Goal: Check status: Check status

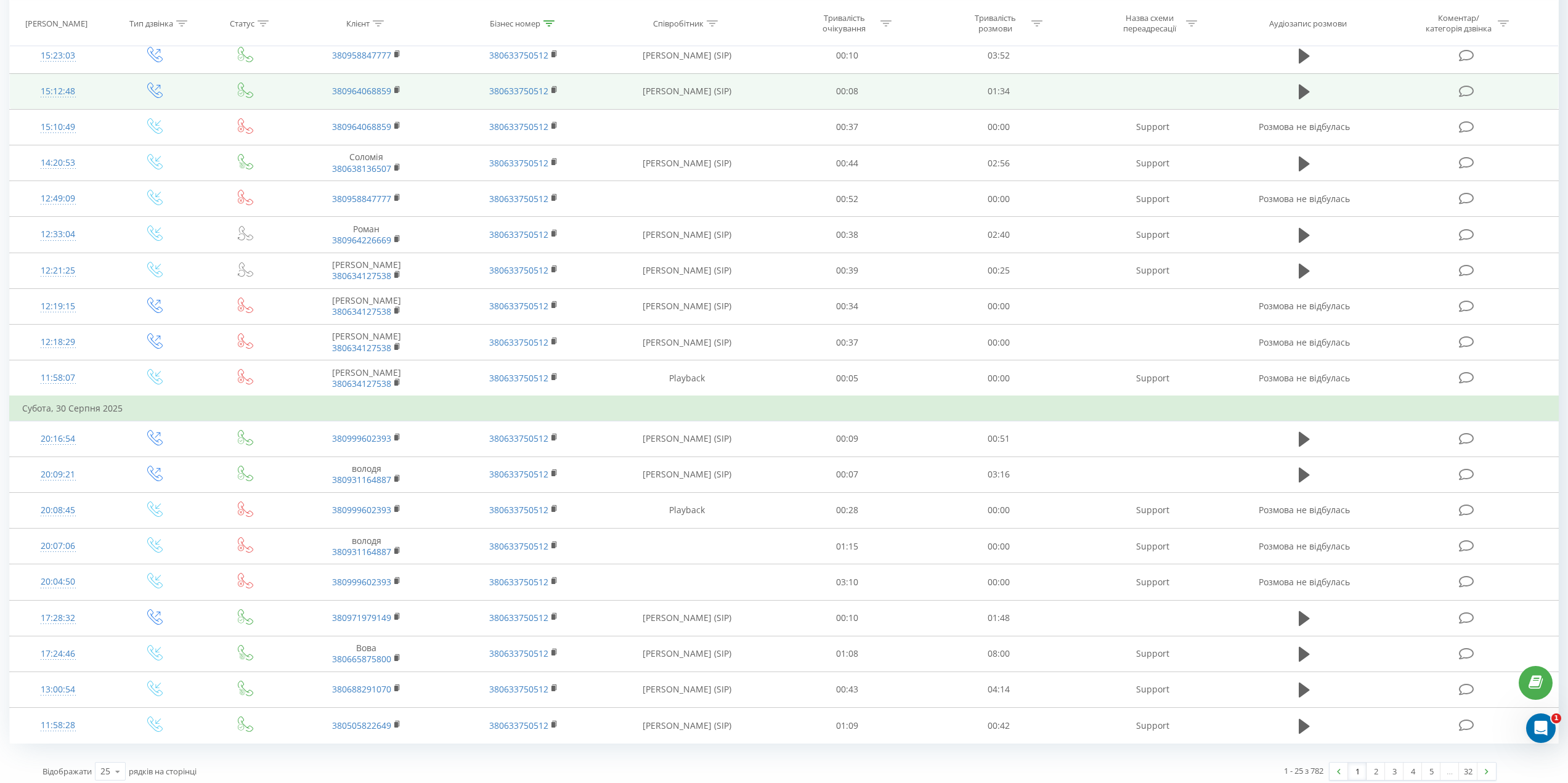
drag, startPoint x: 909, startPoint y: 325, endPoint x: 909, endPoint y: 375, distance: 50.0
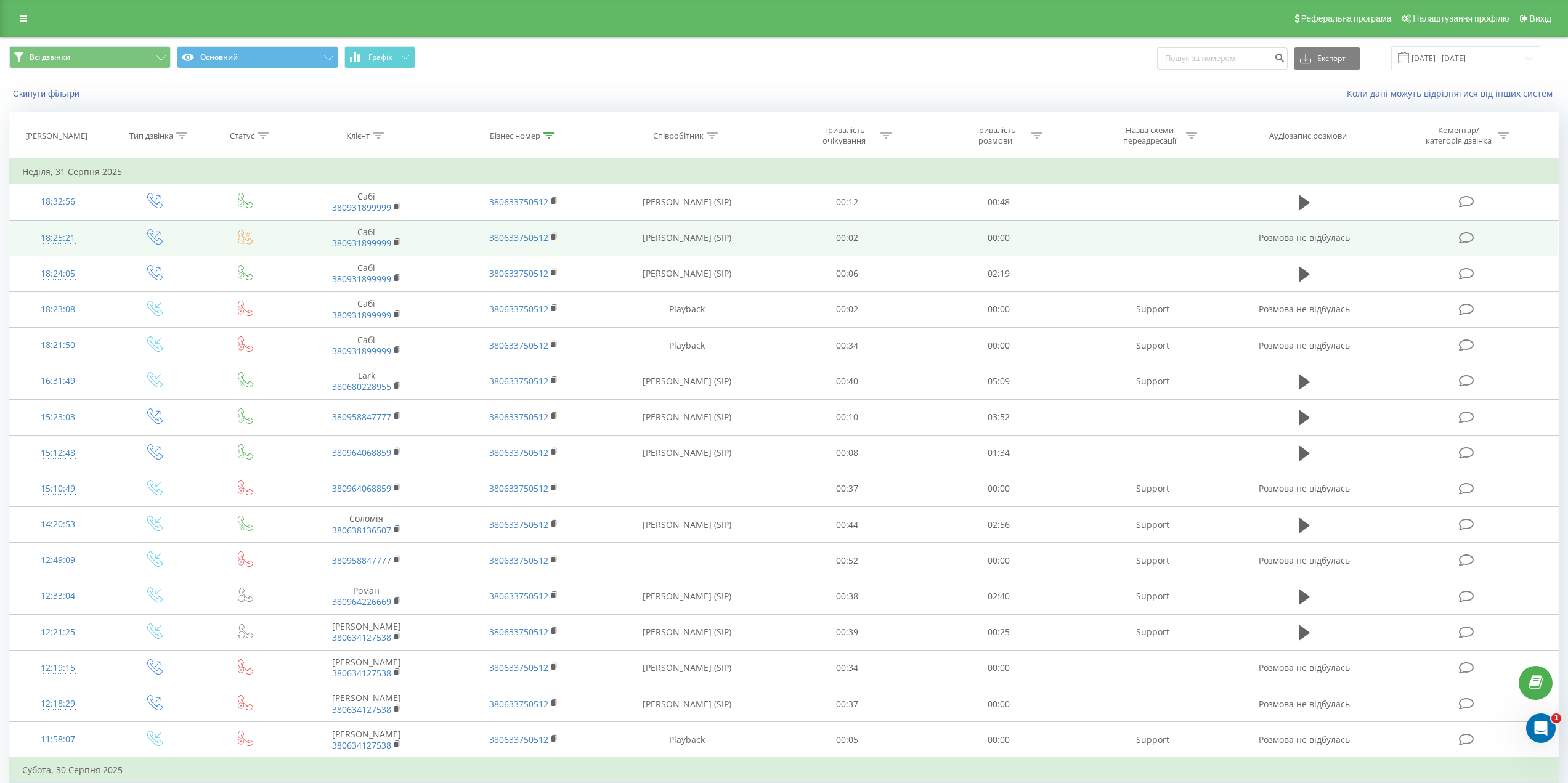
drag, startPoint x: 904, startPoint y: 396, endPoint x: 953, endPoint y: 235, distance: 168.3
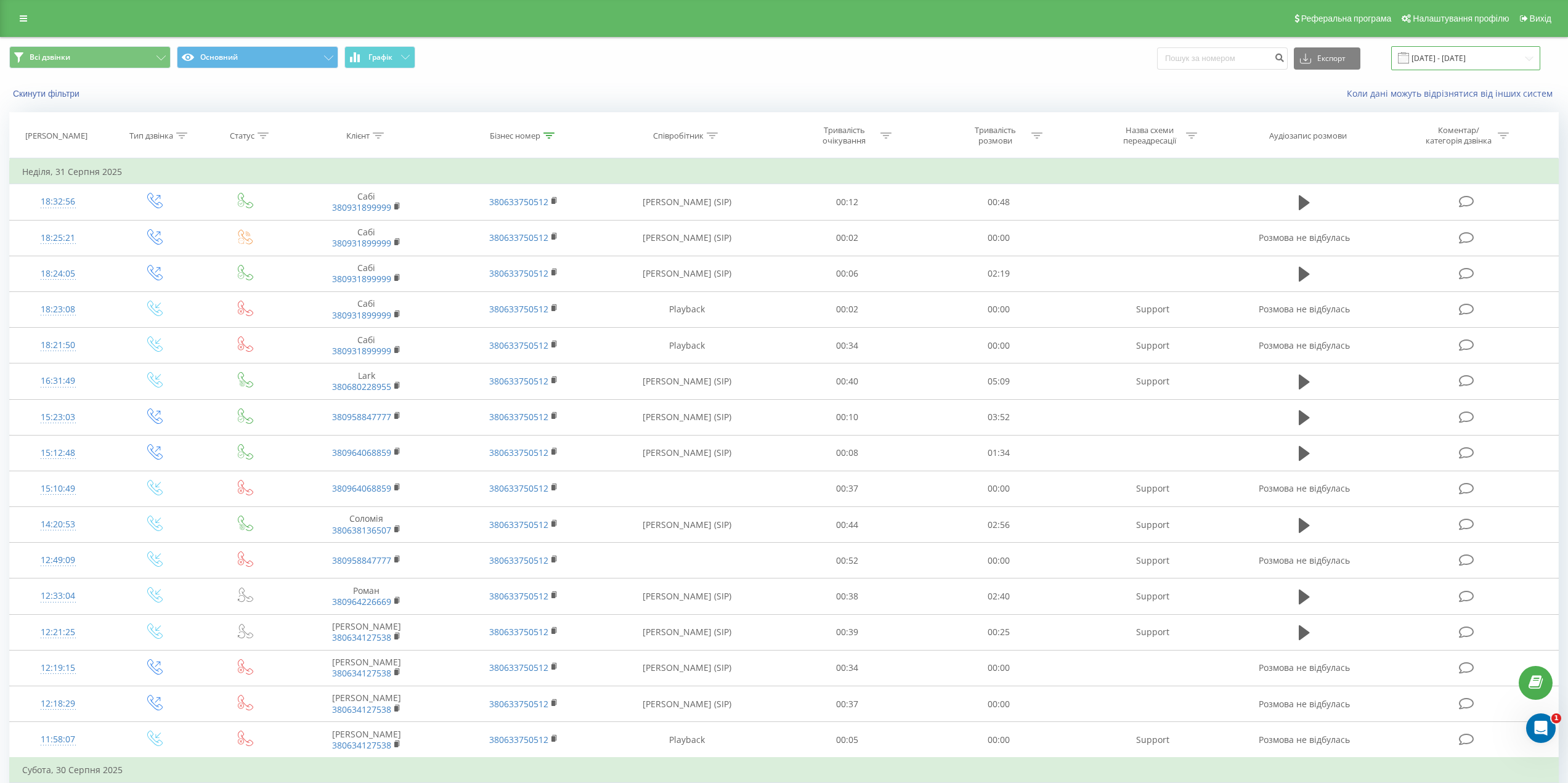
click at [1459, 64] on input "01.08.2025 - 31.08.2025" at bounding box center [1466, 58] width 149 height 24
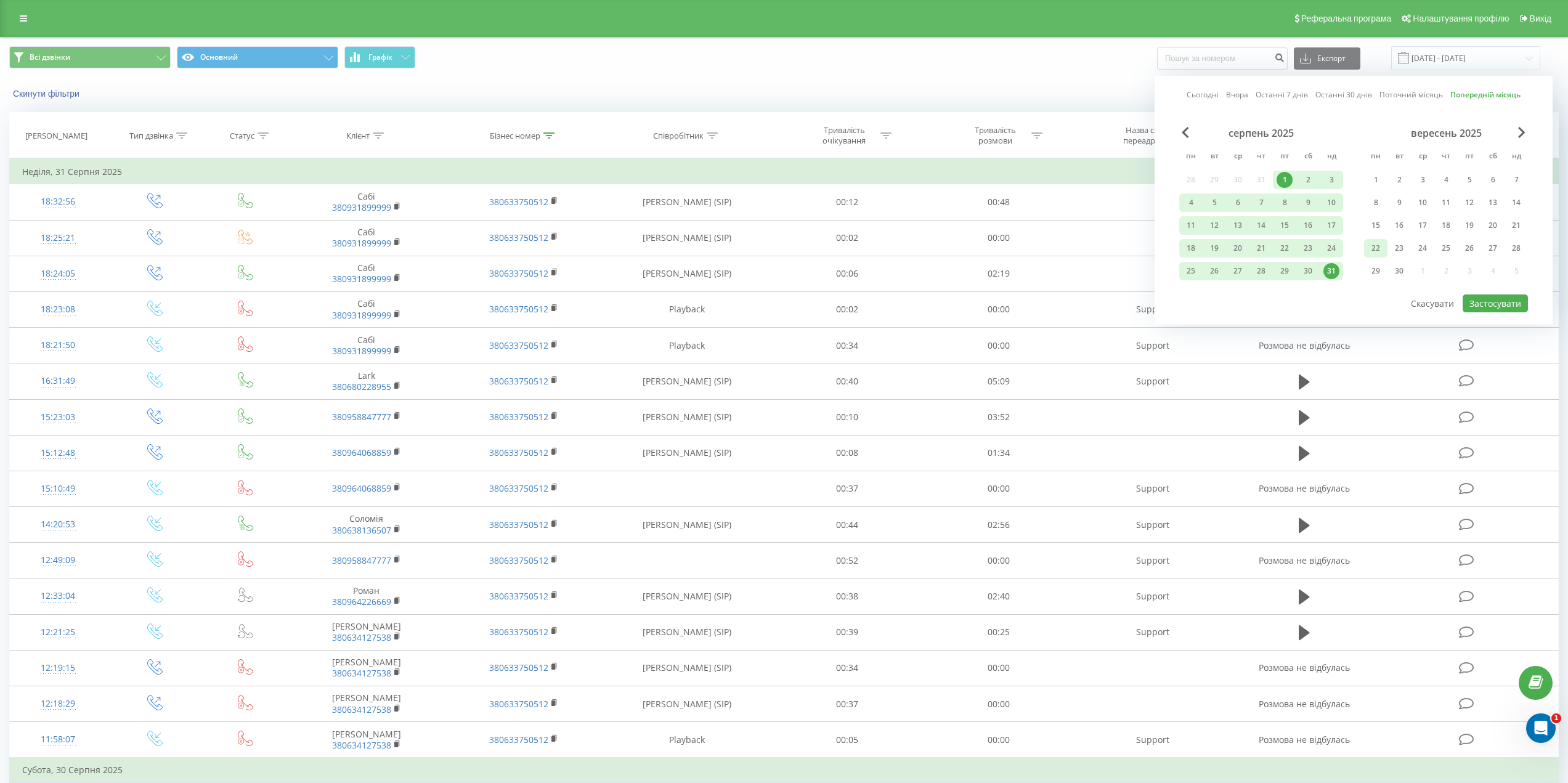
click at [1373, 246] on div "22" at bounding box center [1376, 248] width 16 height 16
click at [1479, 305] on button "Застосувати" at bounding box center [1496, 303] width 66 height 18
type input "[DATE] - [DATE]"
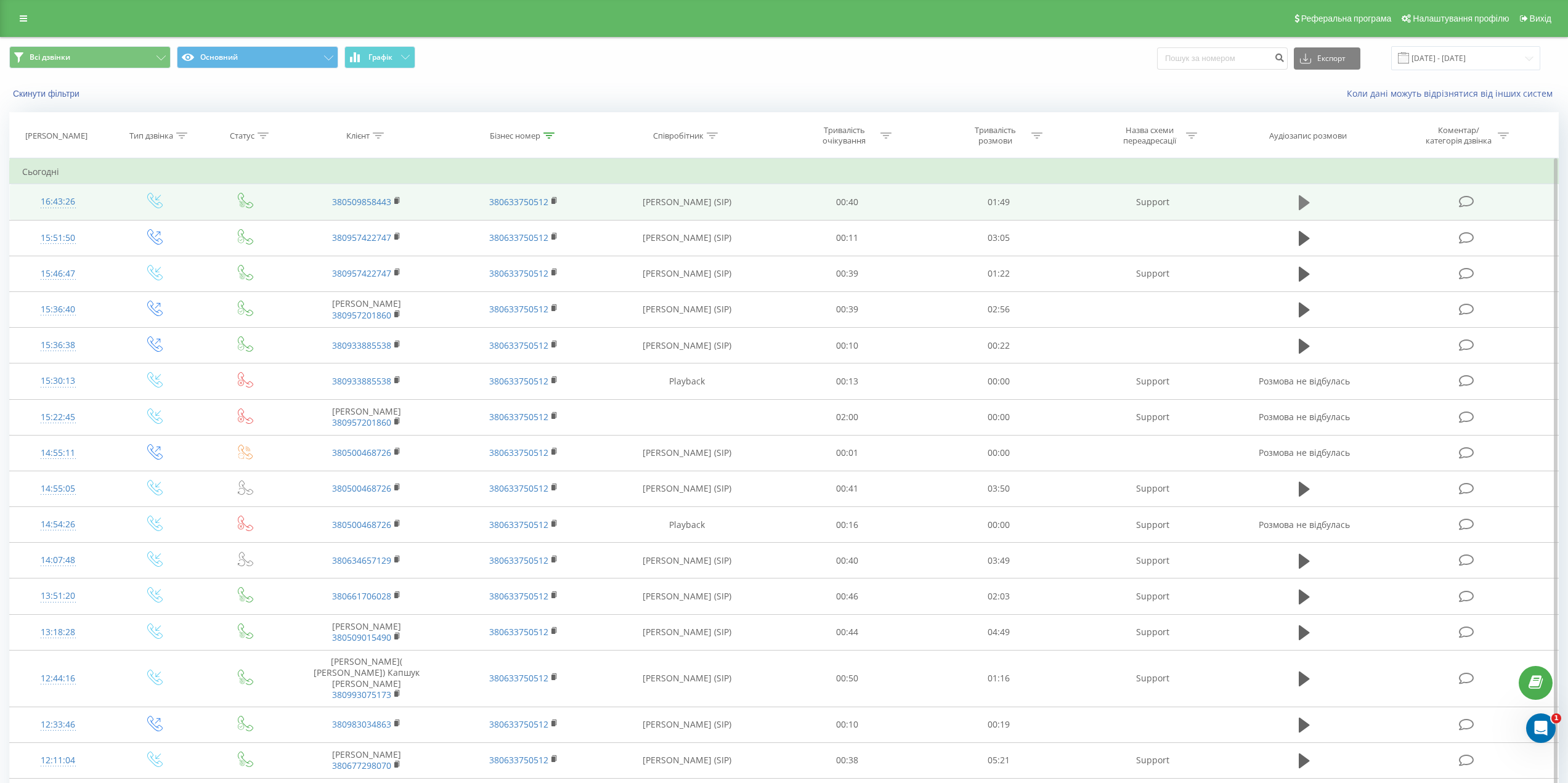
click at [1308, 199] on icon at bounding box center [1304, 202] width 11 height 17
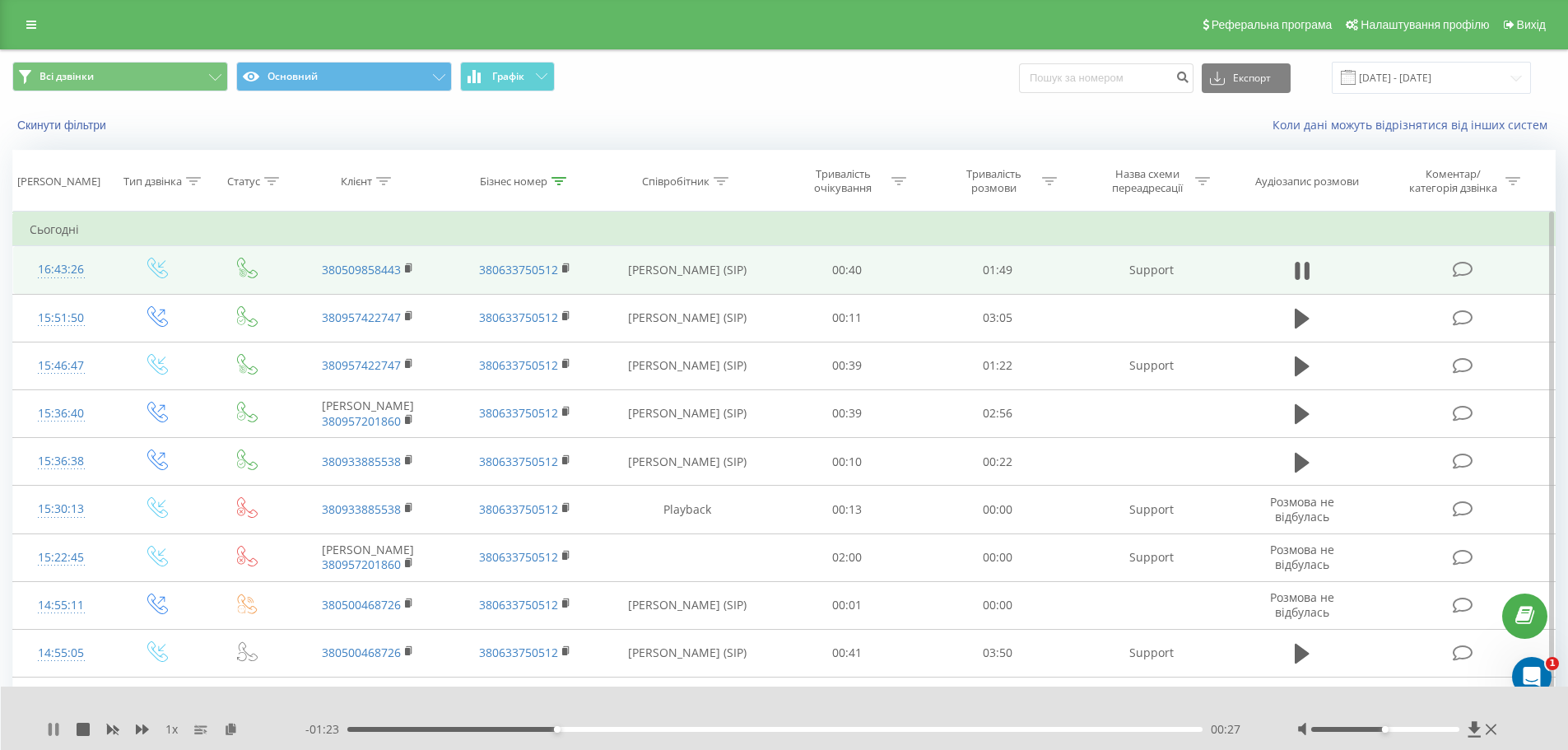
click at [51, 730] on icon at bounding box center [50, 729] width 4 height 13
click at [50, 734] on icon at bounding box center [53, 729] width 10 height 13
click at [49, 729] on icon at bounding box center [50, 729] width 4 height 13
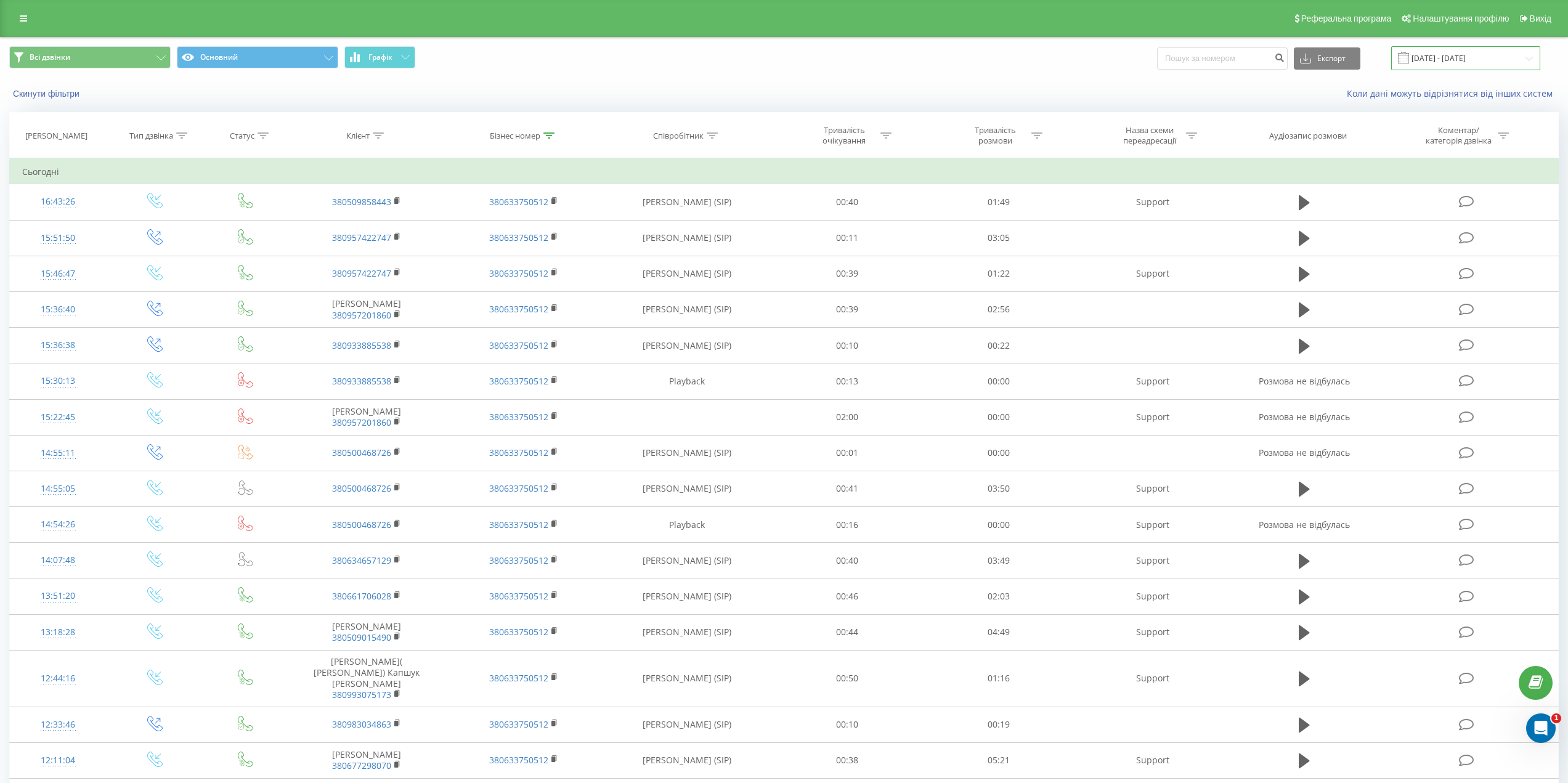
click at [1470, 56] on input "[DATE] - [DATE]" at bounding box center [1466, 58] width 149 height 24
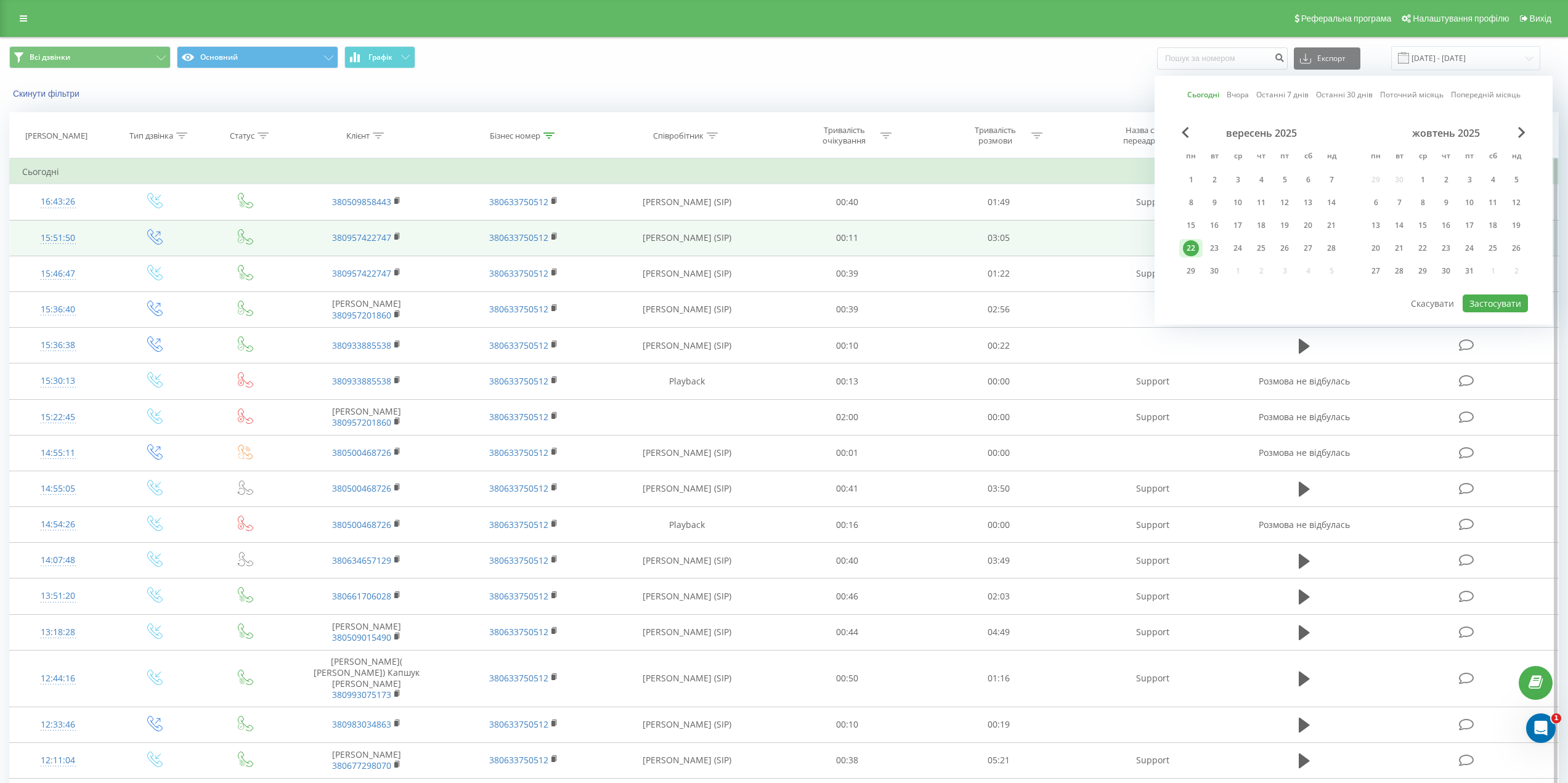
click at [1075, 237] on td at bounding box center [1153, 238] width 157 height 36
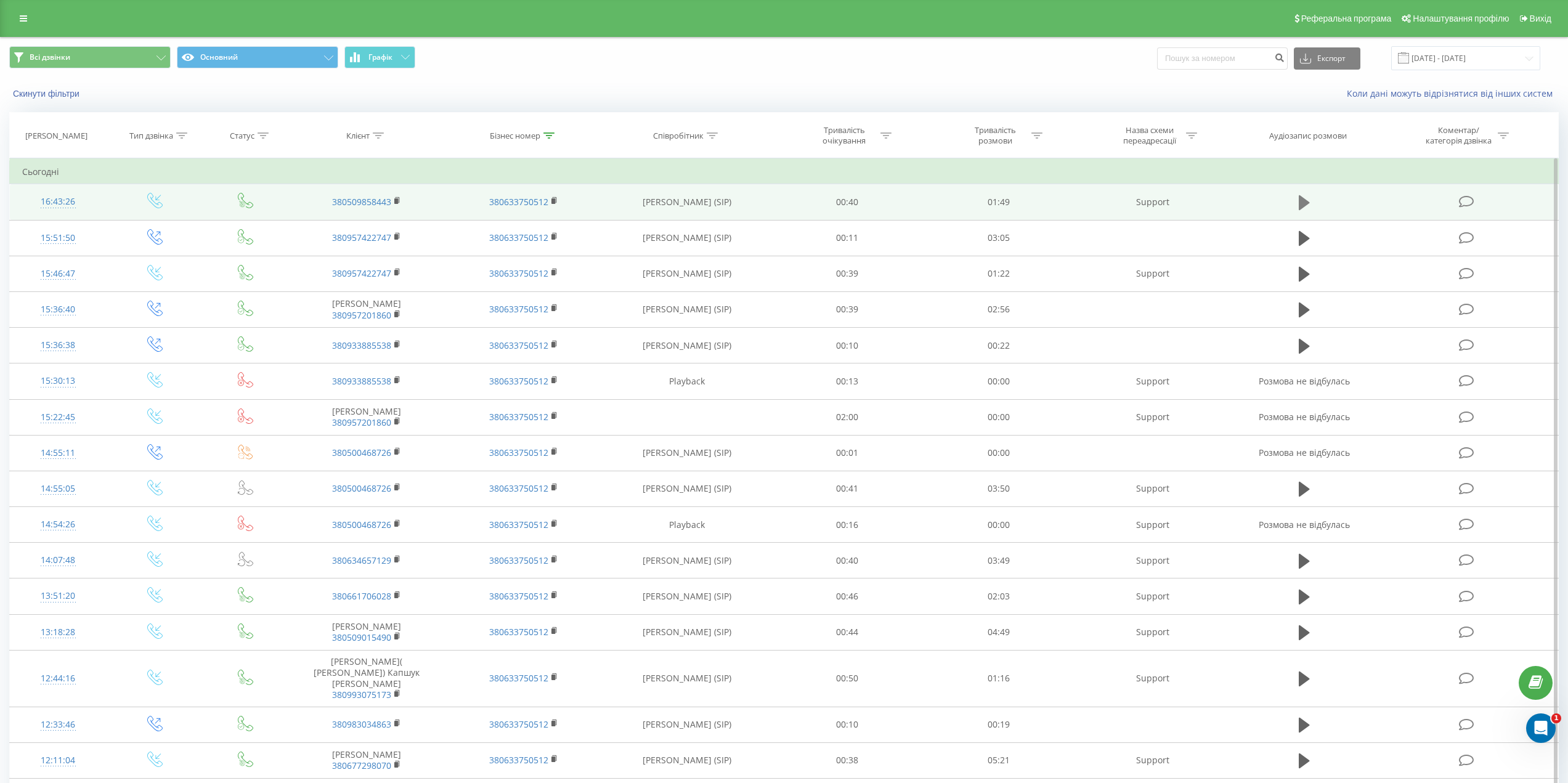
click at [1304, 199] on icon at bounding box center [1304, 202] width 11 height 15
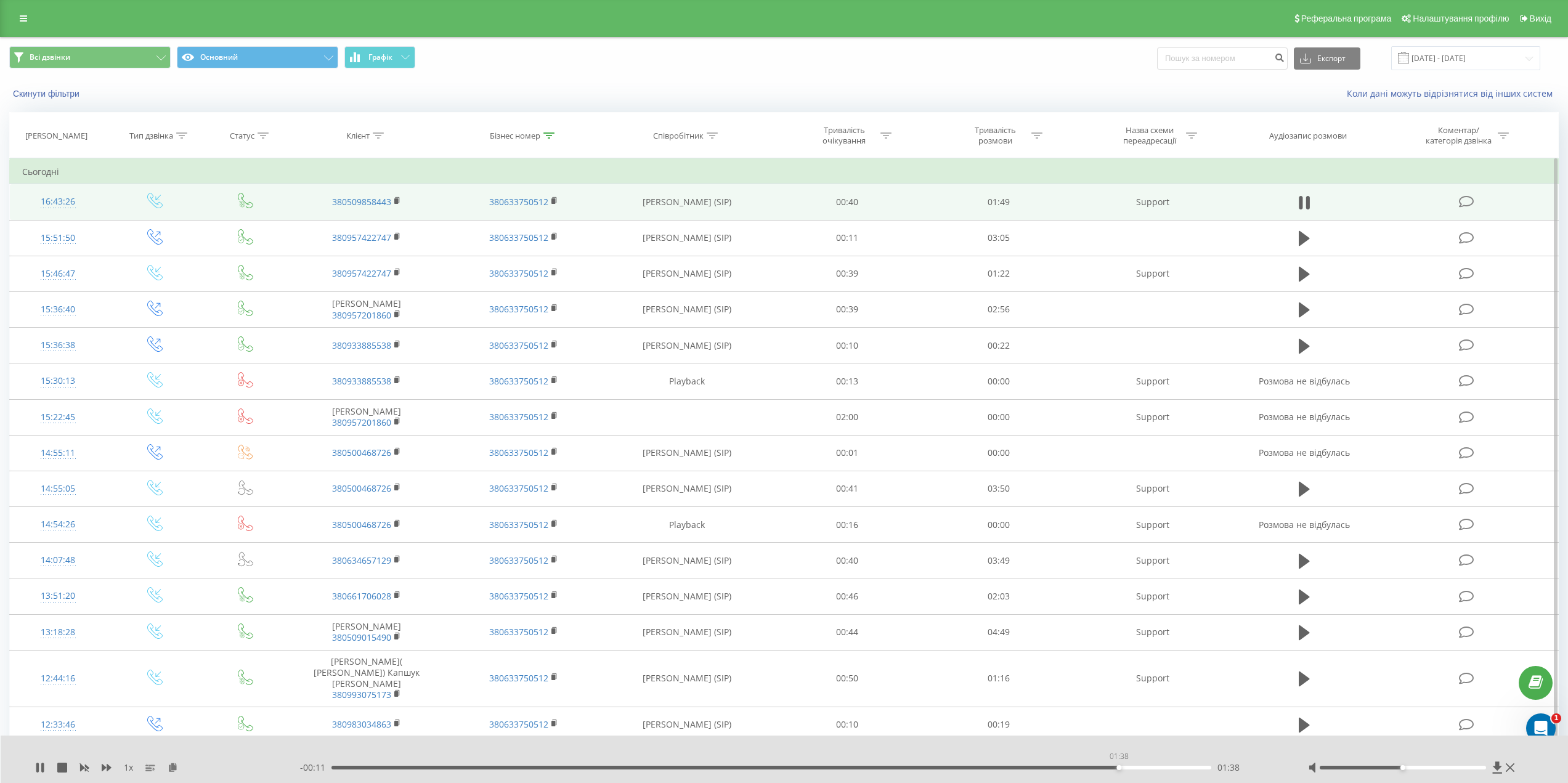
click at [1119, 766] on div "01:38" at bounding box center [771, 768] width 879 height 4
click at [1174, 771] on div "- 00:08 01:41 01:41" at bounding box center [788, 767] width 977 height 12
drag, startPoint x: 41, startPoint y: 767, endPoint x: 168, endPoint y: 694, distance: 146.5
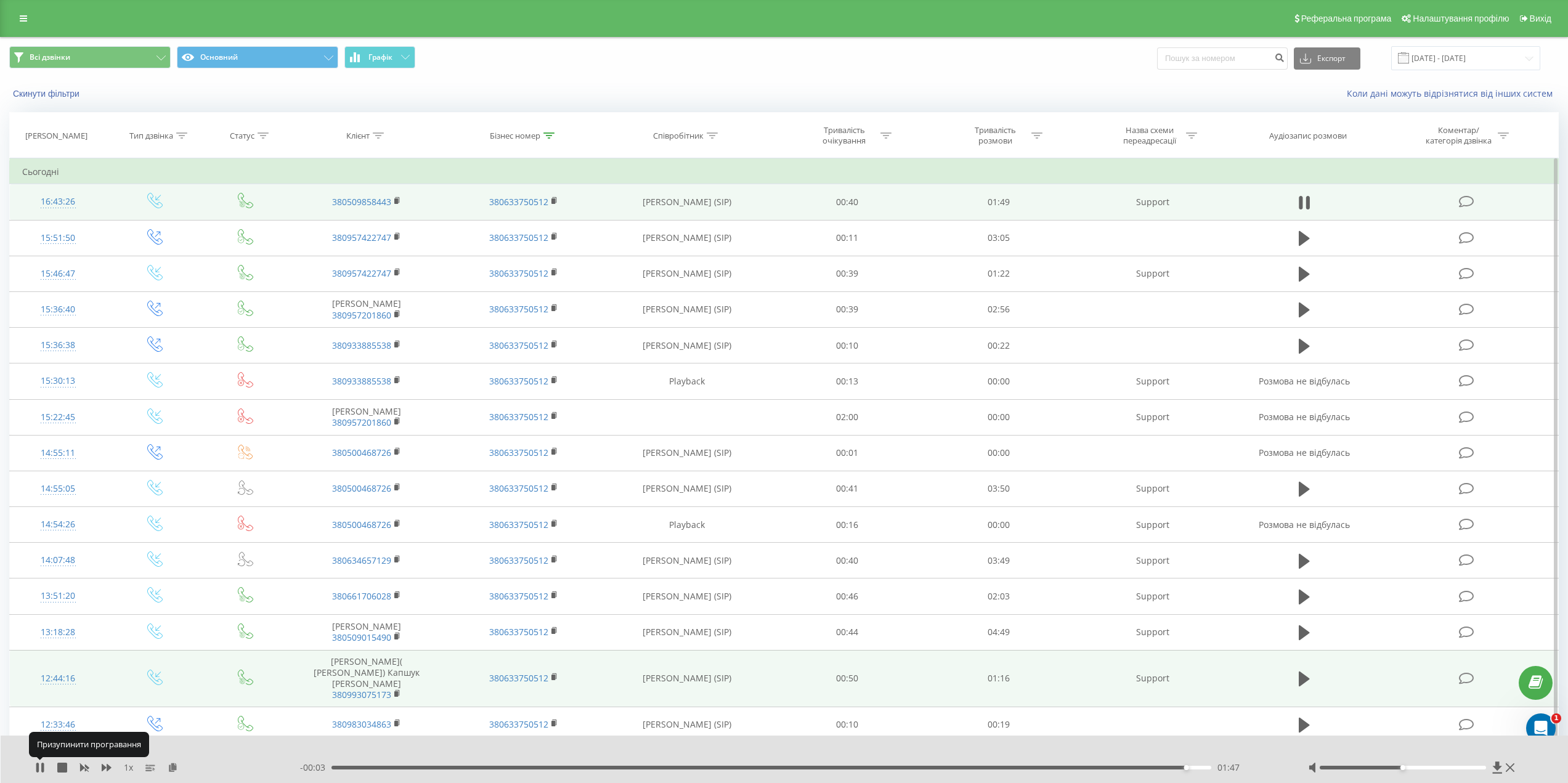
click at [41, 767] on icon at bounding box center [40, 767] width 10 height 10
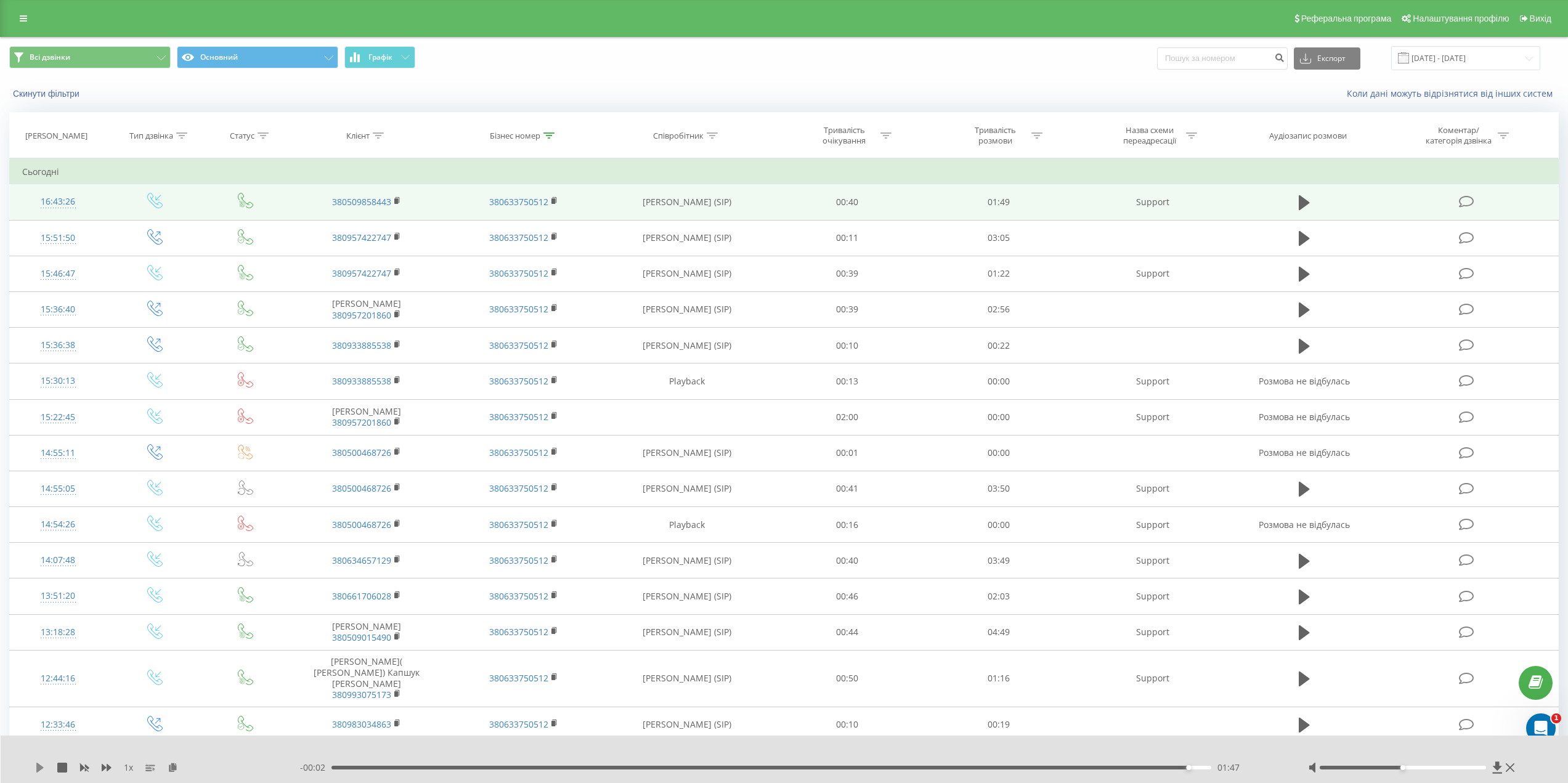
click at [39, 768] on icon at bounding box center [39, 767] width 7 height 10
click at [38, 768] on icon at bounding box center [37, 767] width 3 height 10
click at [400, 201] on icon at bounding box center [398, 201] width 7 height 9
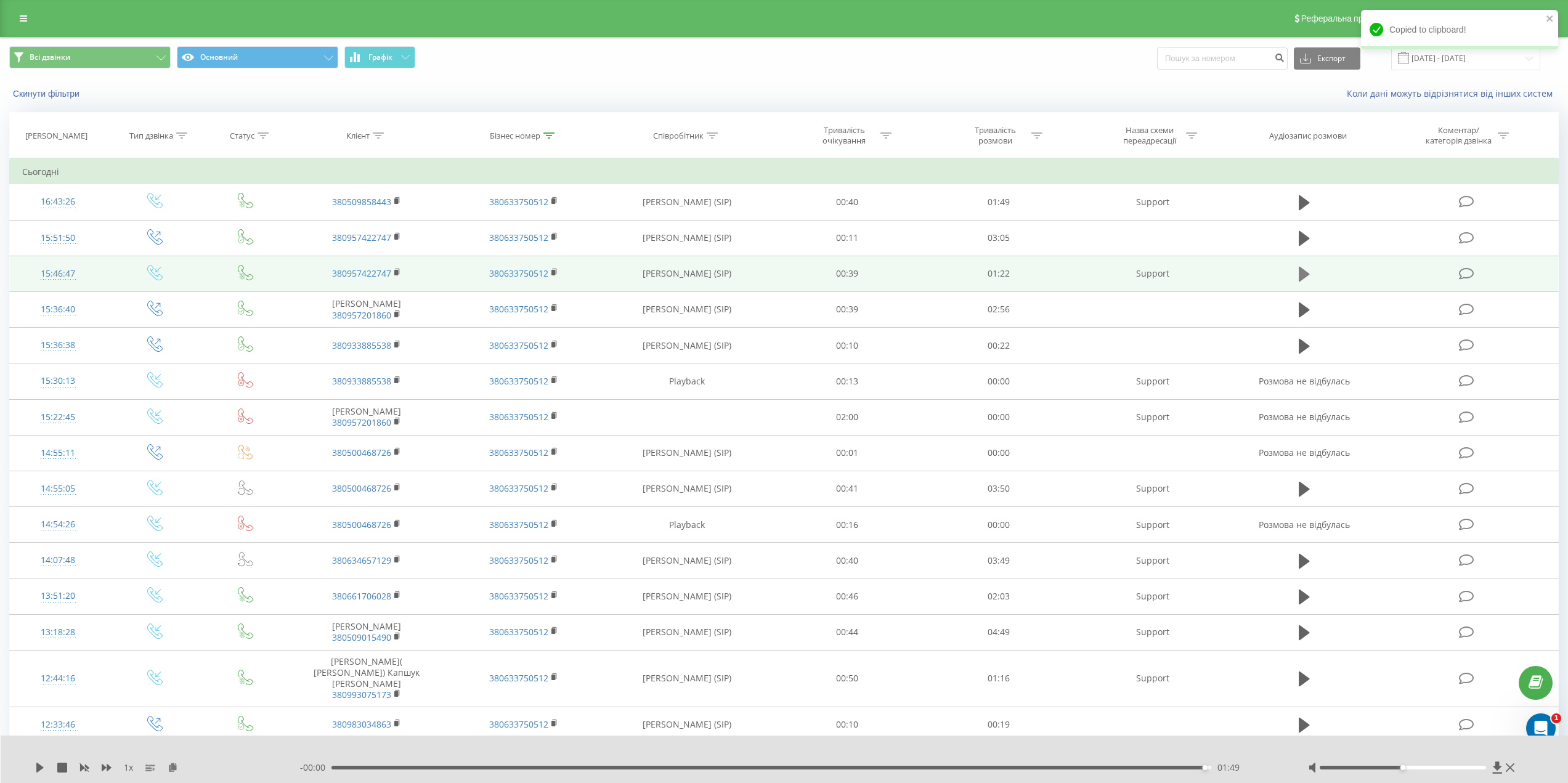
click at [1295, 272] on button at bounding box center [1305, 274] width 18 height 18
click at [1176, 767] on div "01:19" at bounding box center [771, 768] width 879 height 4
click at [1136, 763] on div "- 00:01 01:20 01:20" at bounding box center [788, 767] width 977 height 12
click at [1135, 770] on div "- 00:01 01:21 01:21" at bounding box center [788, 767] width 977 height 12
click at [1128, 768] on div "01:14" at bounding box center [771, 768] width 879 height 4
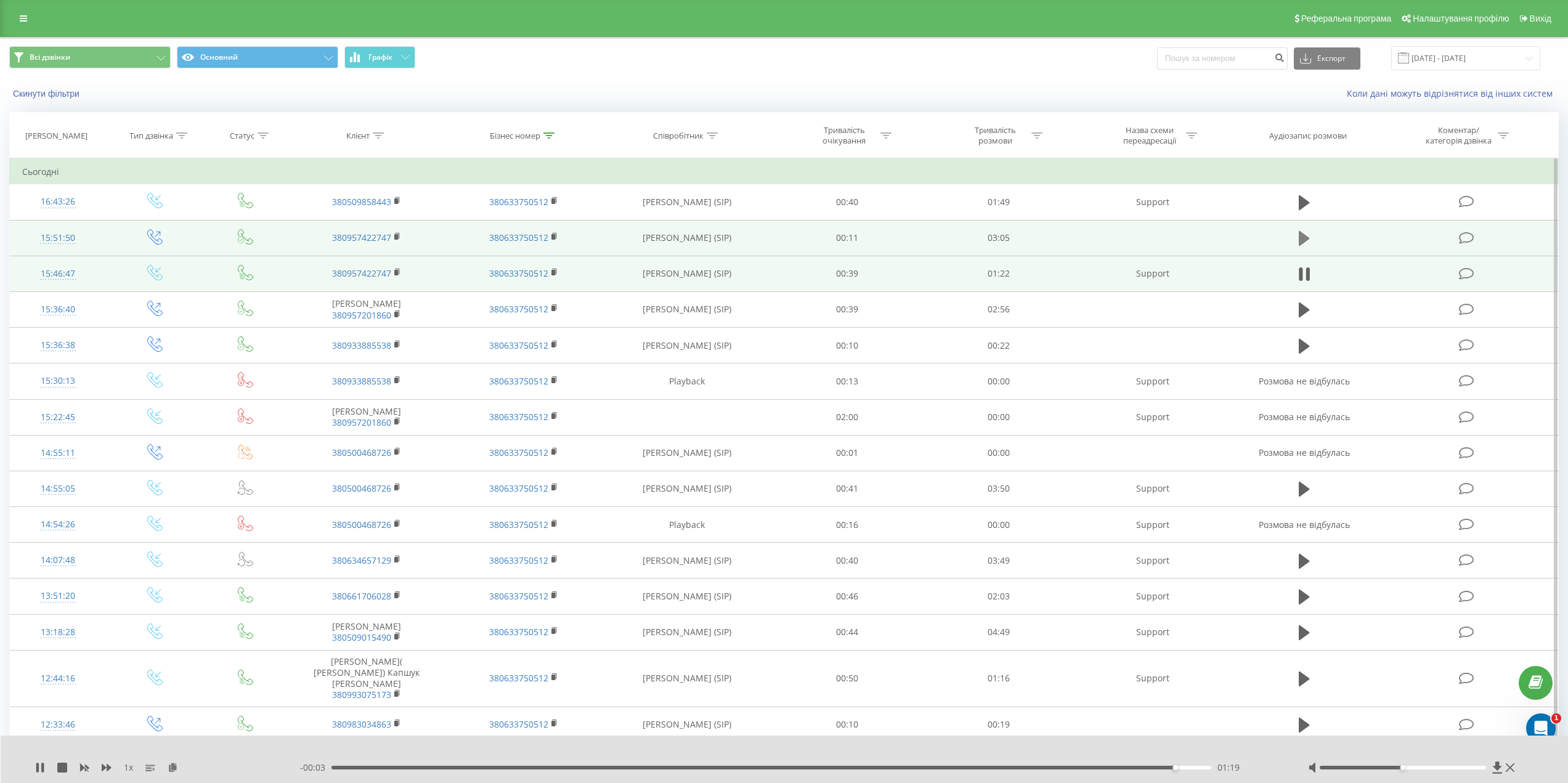
click at [1308, 235] on icon at bounding box center [1304, 239] width 11 height 17
